Goal: Task Accomplishment & Management: Use online tool/utility

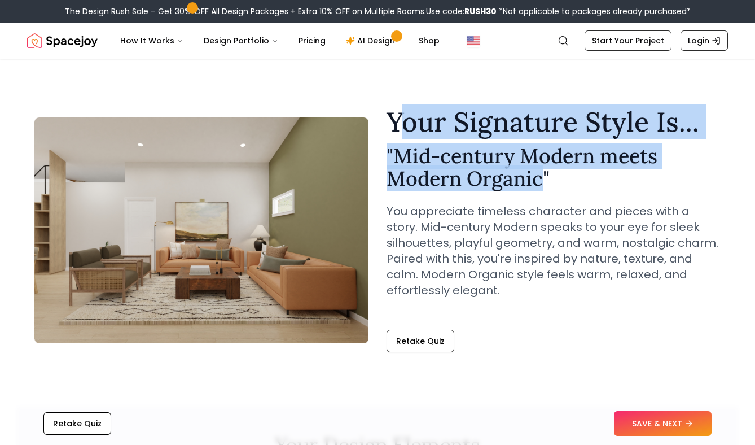
drag, startPoint x: 545, startPoint y: 183, endPoint x: 408, endPoint y: 129, distance: 148.3
click at [408, 129] on div "Your Signature Style Is... " Mid-century Modern meets Modern Organic " You appr…" at bounding box center [554, 212] width 334 height 208
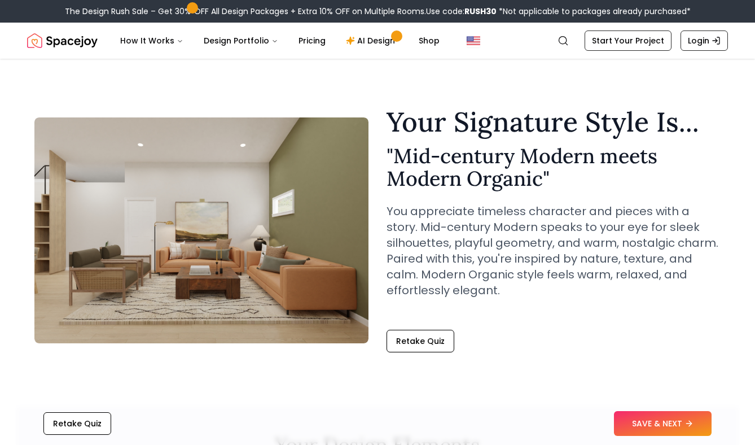
click at [430, 187] on h2 "" Mid-century Modern meets Modern Organic "" at bounding box center [554, 167] width 334 height 45
click at [417, 155] on h2 "" Mid-century Modern meets Modern Organic "" at bounding box center [554, 167] width 334 height 45
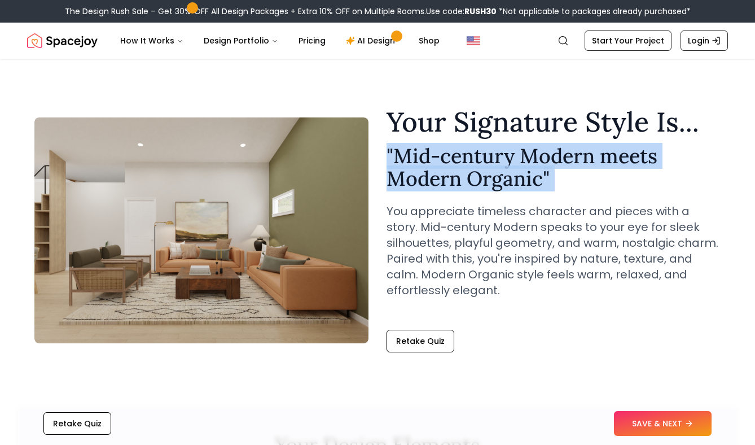
click at [417, 155] on h2 "" Mid-century Modern meets Modern Organic "" at bounding box center [554, 167] width 334 height 45
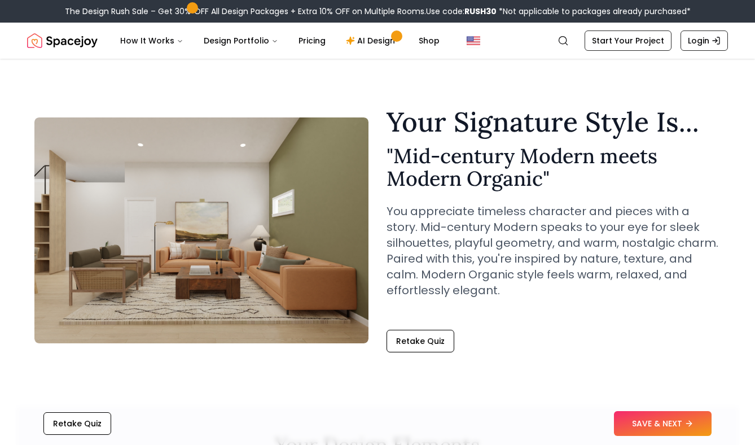
click at [534, 191] on div "Your Signature Style Is... " Mid-century Modern meets Modern Organic " You appr…" at bounding box center [554, 212] width 334 height 208
click at [353, 43] on link "AI Design" at bounding box center [372, 40] width 71 height 23
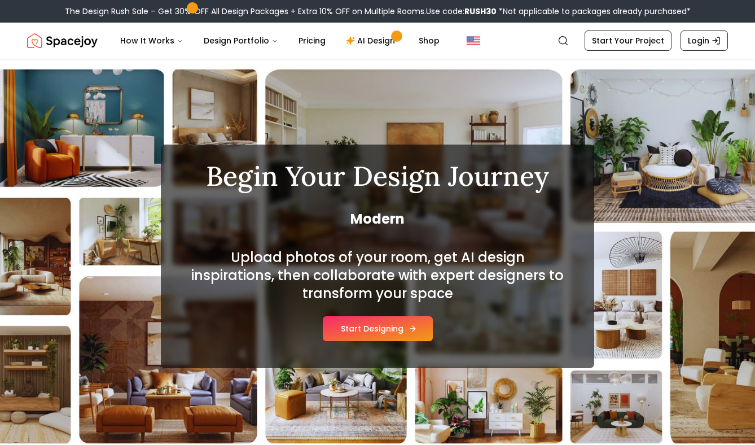
click at [379, 332] on button "Start Designing" at bounding box center [378, 328] width 110 height 25
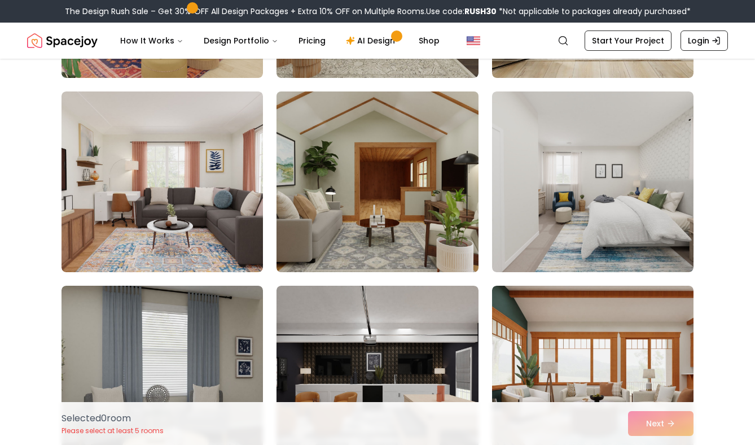
scroll to position [632, 0]
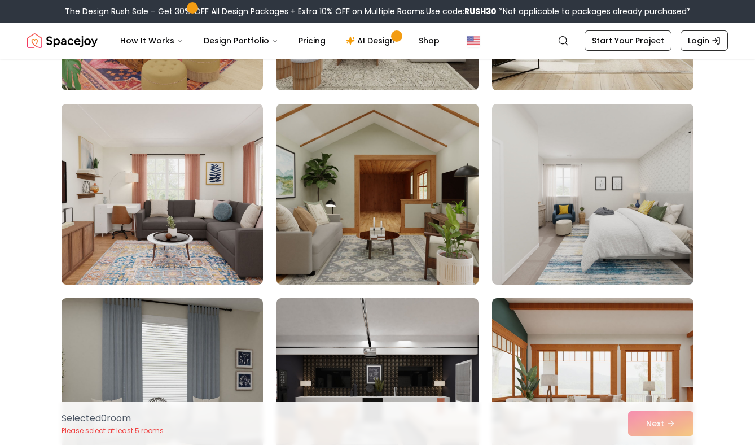
click at [354, 186] on img at bounding box center [378, 194] width 212 height 190
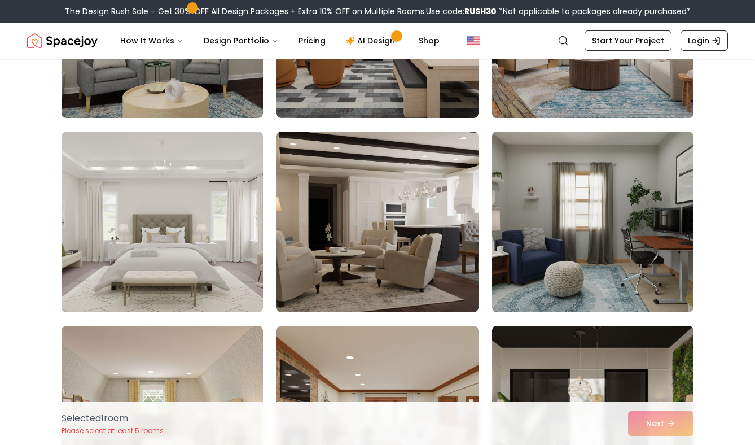
scroll to position [1021, 0]
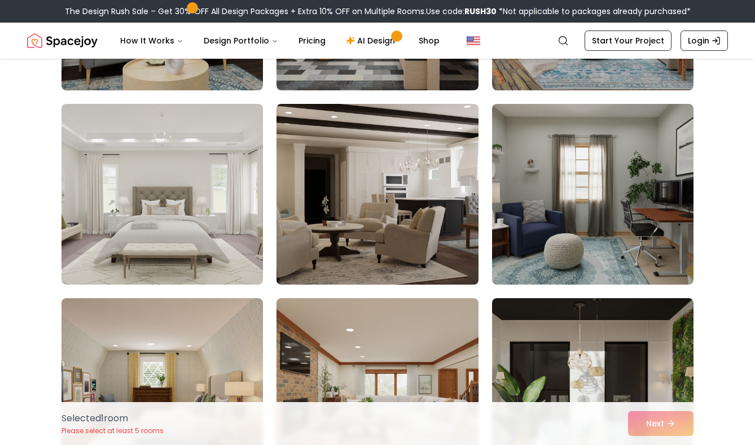
click at [413, 192] on img at bounding box center [378, 194] width 212 height 190
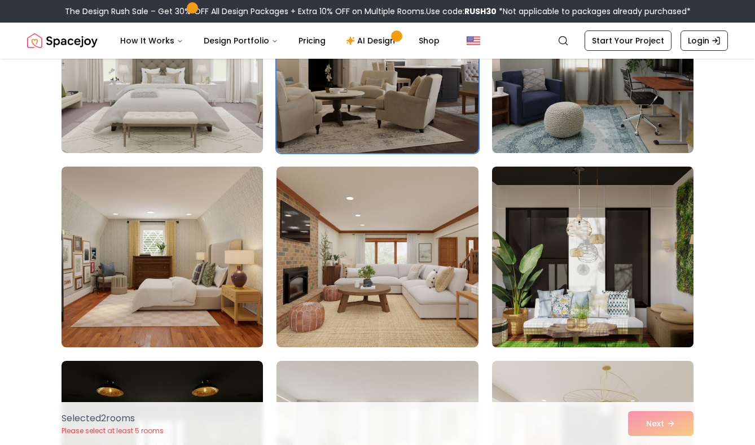
scroll to position [1165, 0]
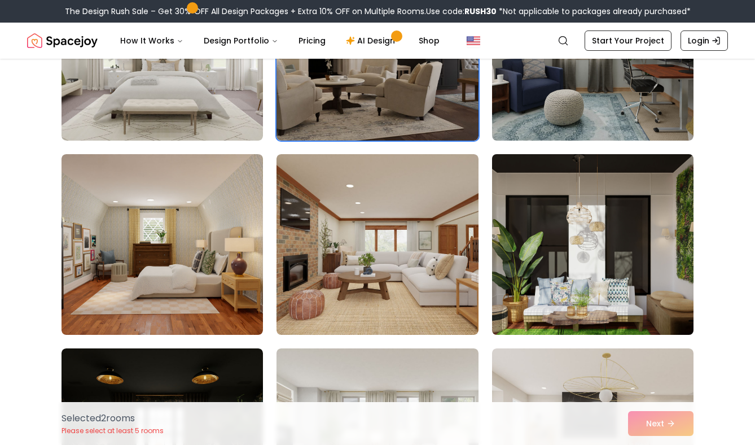
click at [639, 238] on img at bounding box center [593, 245] width 212 height 190
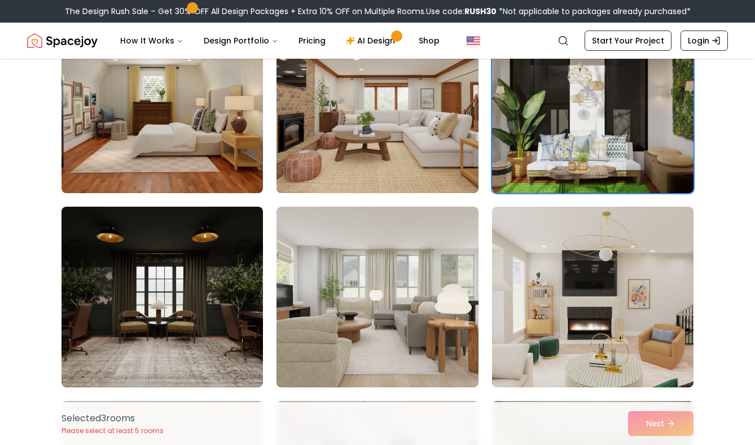
scroll to position [1327, 0]
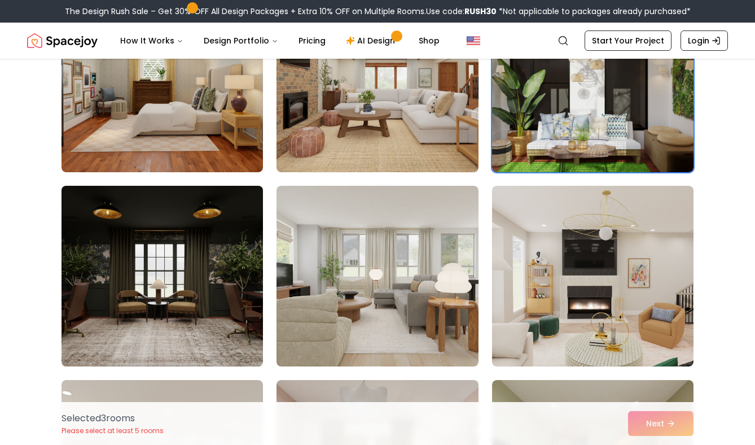
click at [228, 240] on img at bounding box center [162, 276] width 212 height 190
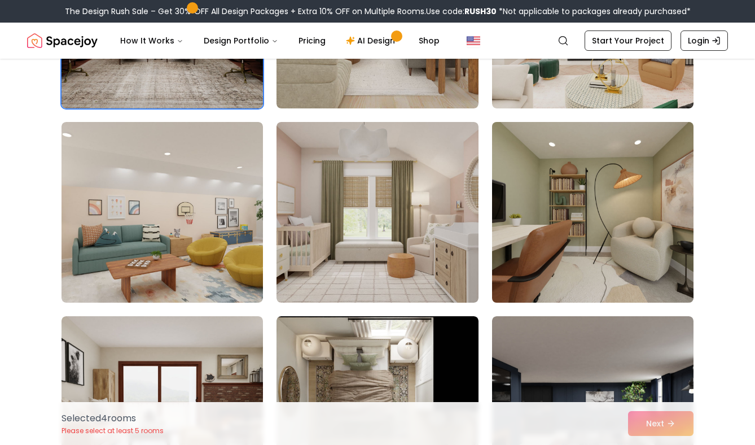
scroll to position [1588, 0]
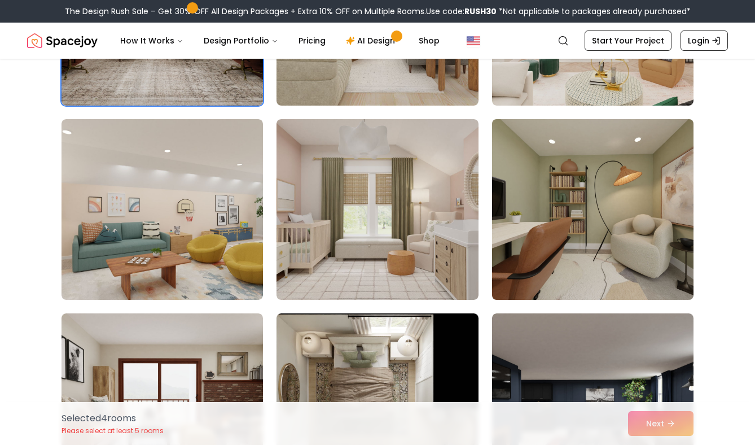
click at [619, 213] on img at bounding box center [593, 210] width 212 height 190
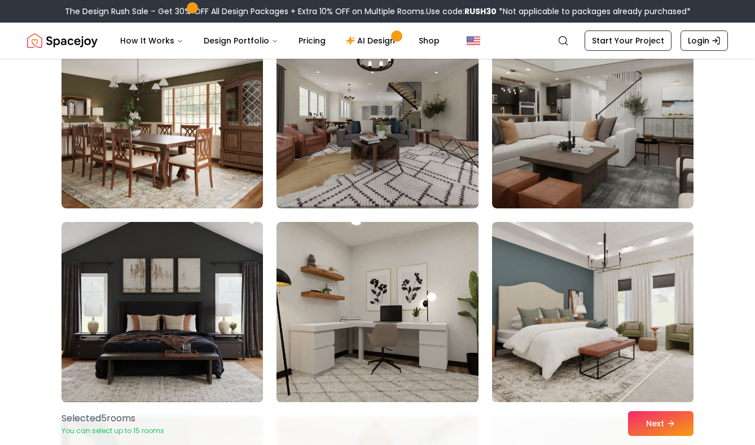
scroll to position [2724, 0]
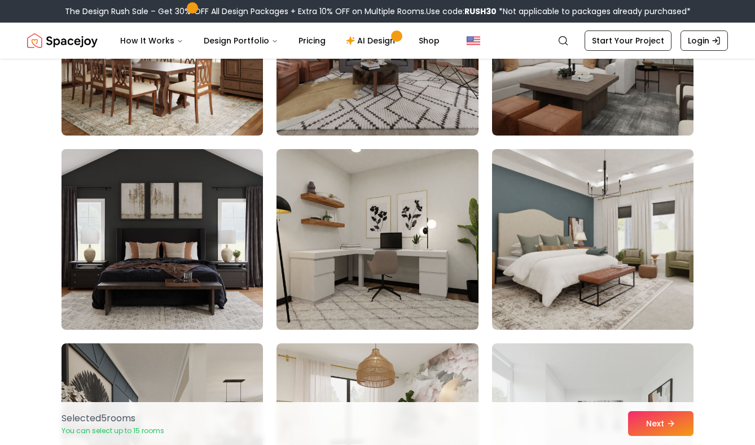
click at [191, 217] on img at bounding box center [162, 240] width 212 height 190
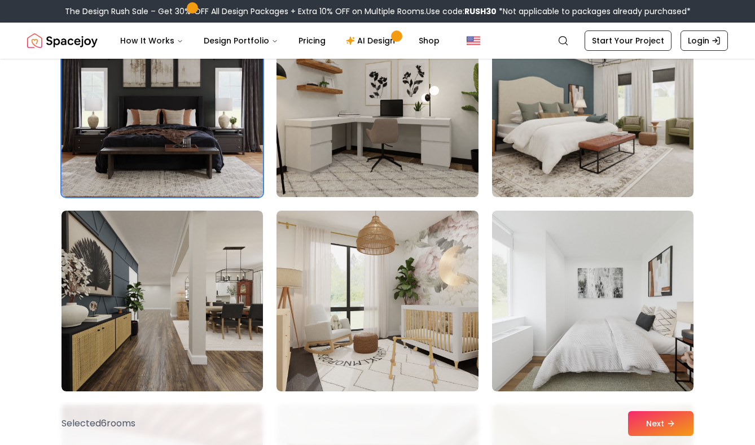
scroll to position [2873, 0]
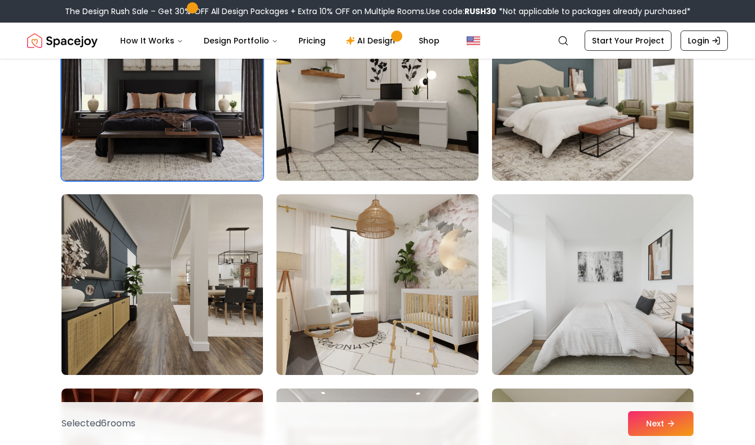
click at [173, 234] on img at bounding box center [162, 285] width 212 height 190
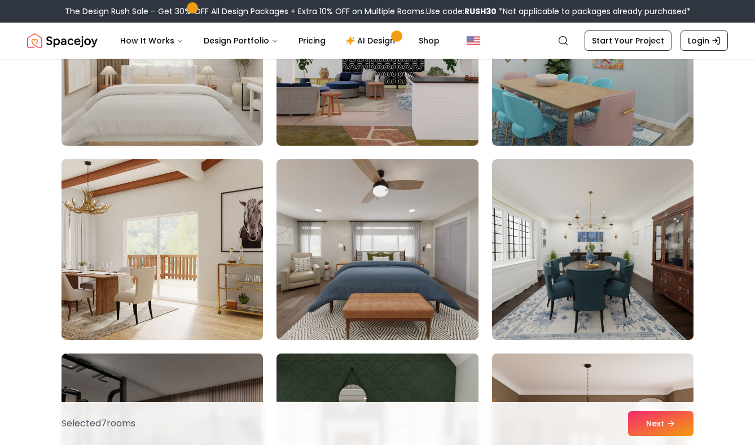
scroll to position [3507, 0]
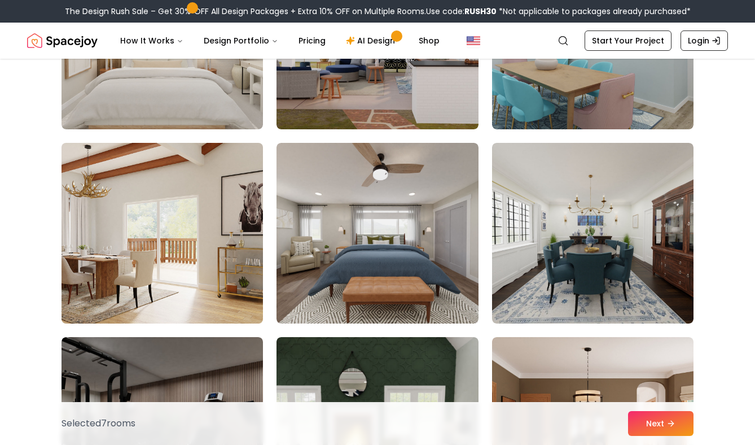
click at [207, 213] on img at bounding box center [162, 233] width 212 height 190
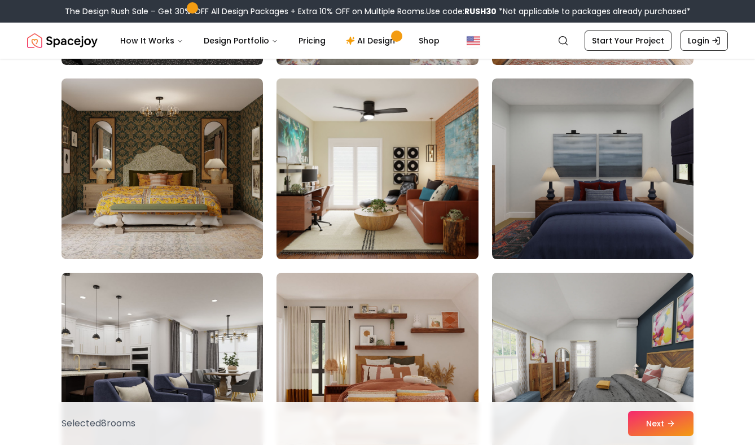
scroll to position [3966, 0]
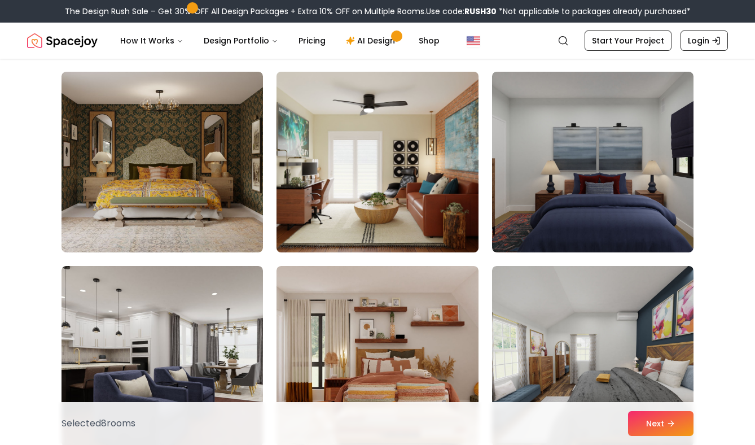
click at [409, 172] on img at bounding box center [378, 162] width 212 height 190
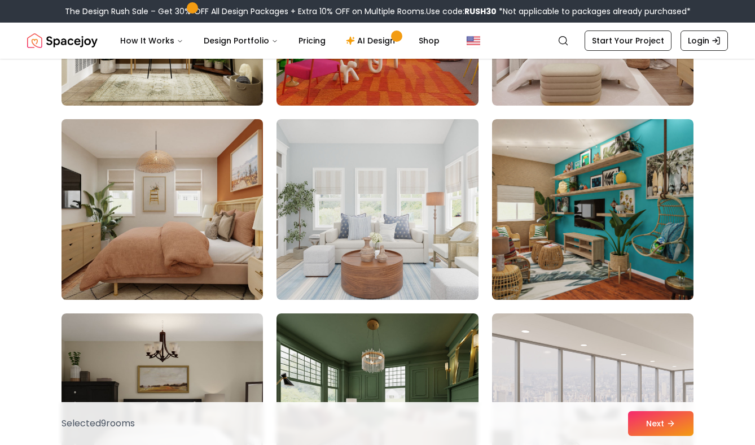
scroll to position [4705, 0]
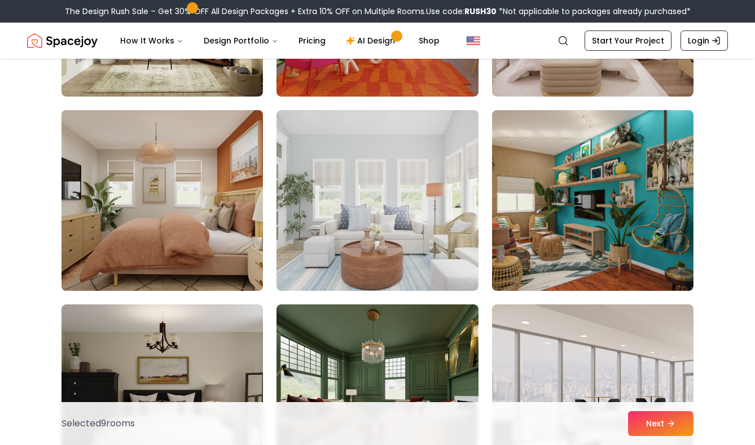
click at [211, 167] on img at bounding box center [162, 201] width 212 height 190
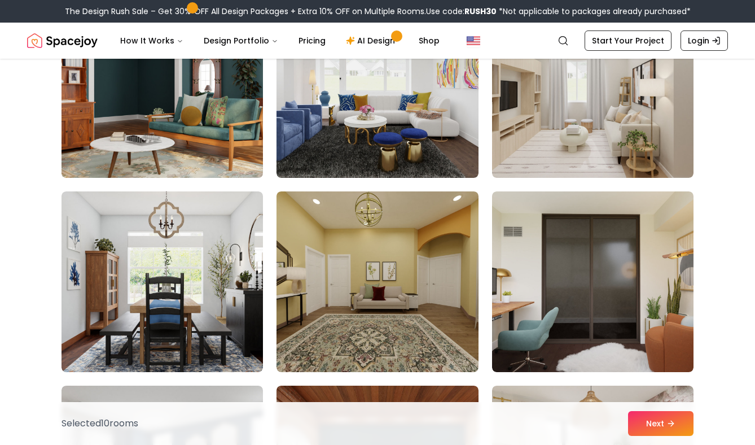
scroll to position [5906, 0]
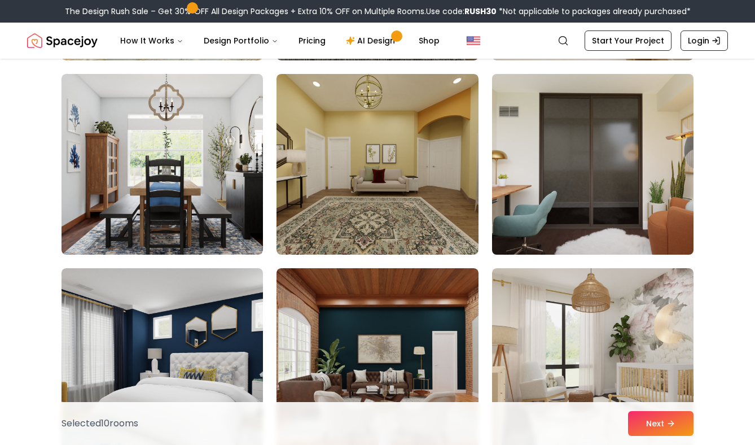
click at [622, 145] on img at bounding box center [593, 164] width 212 height 190
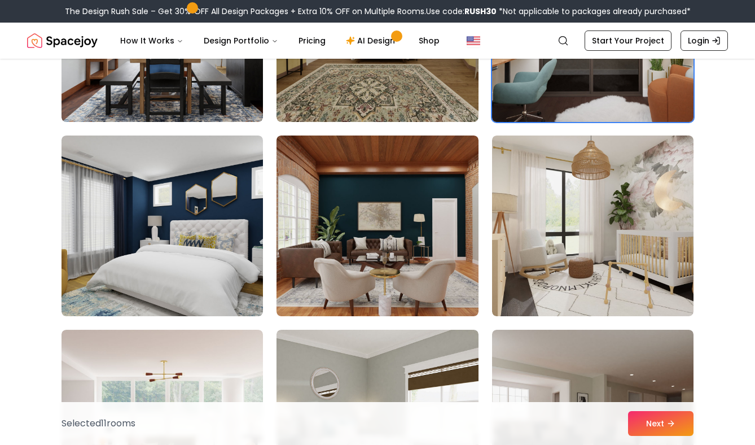
scroll to position [6051, 0]
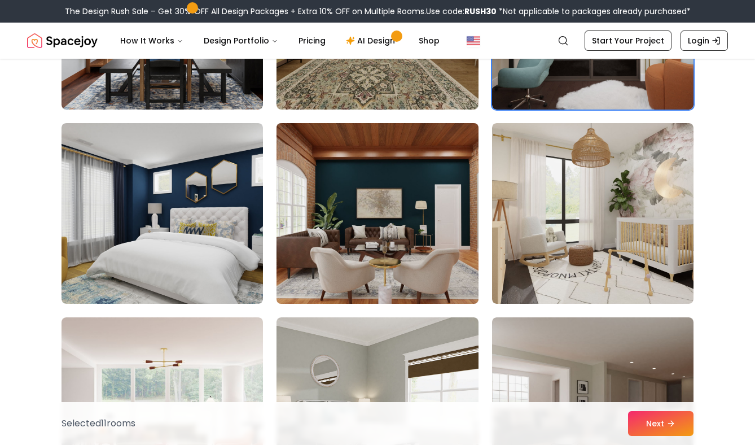
click at [406, 218] on img at bounding box center [378, 214] width 212 height 190
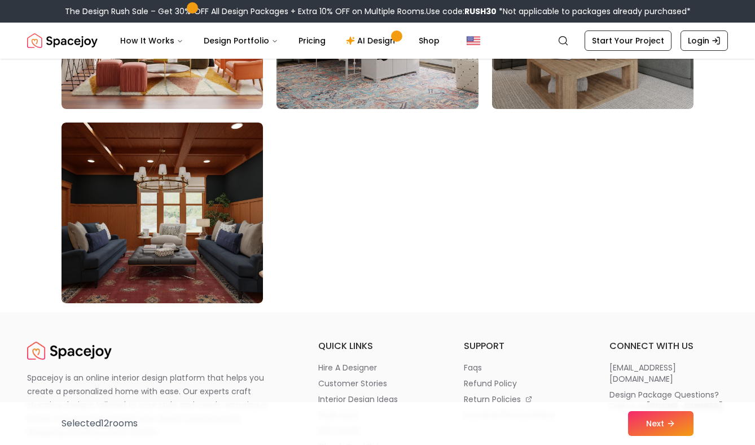
scroll to position [6446, 0]
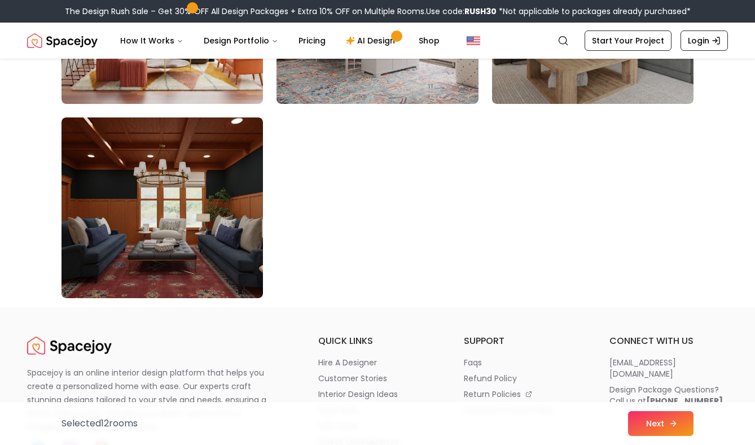
click at [650, 415] on button "Next" at bounding box center [660, 423] width 65 height 25
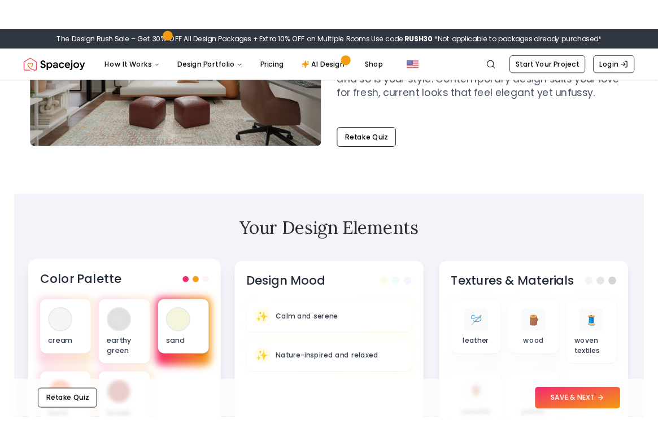
scroll to position [18, 0]
